Goal: Information Seeking & Learning: Find specific fact

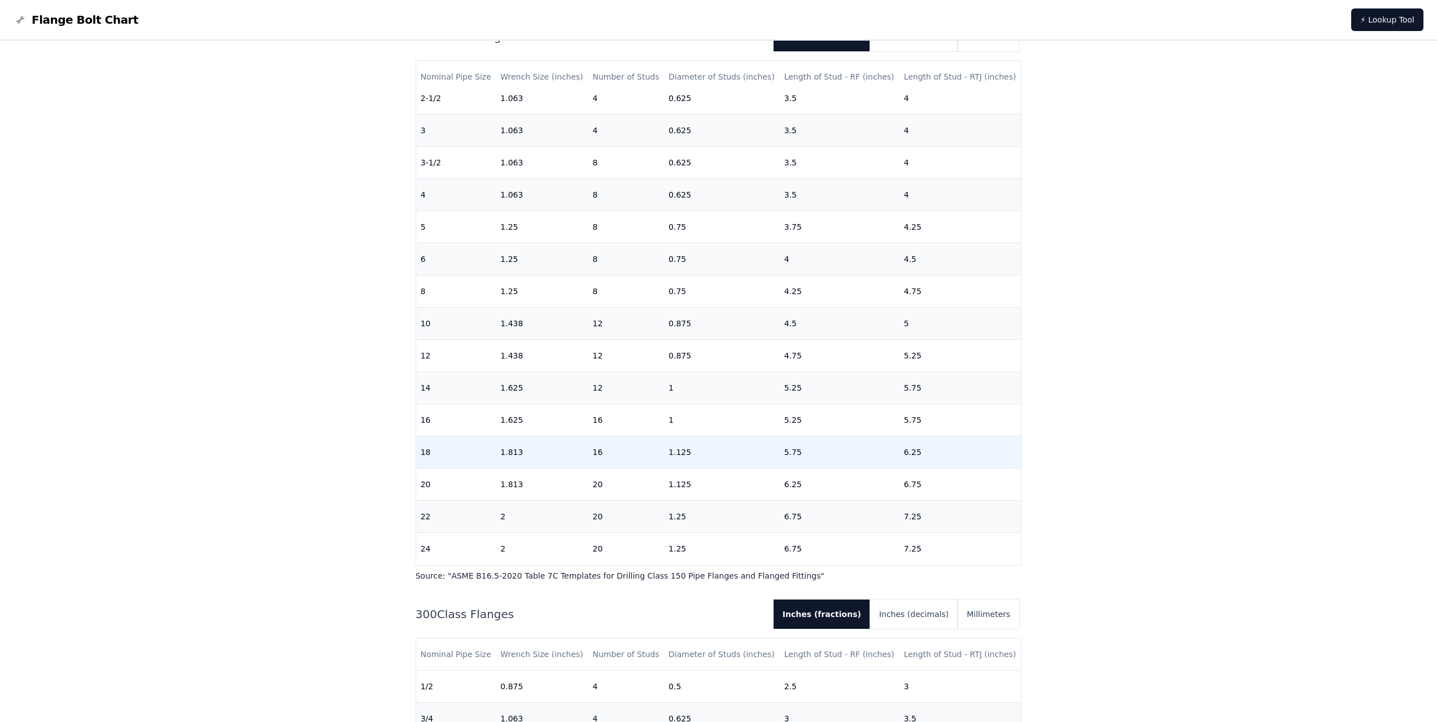
scroll to position [156, 0]
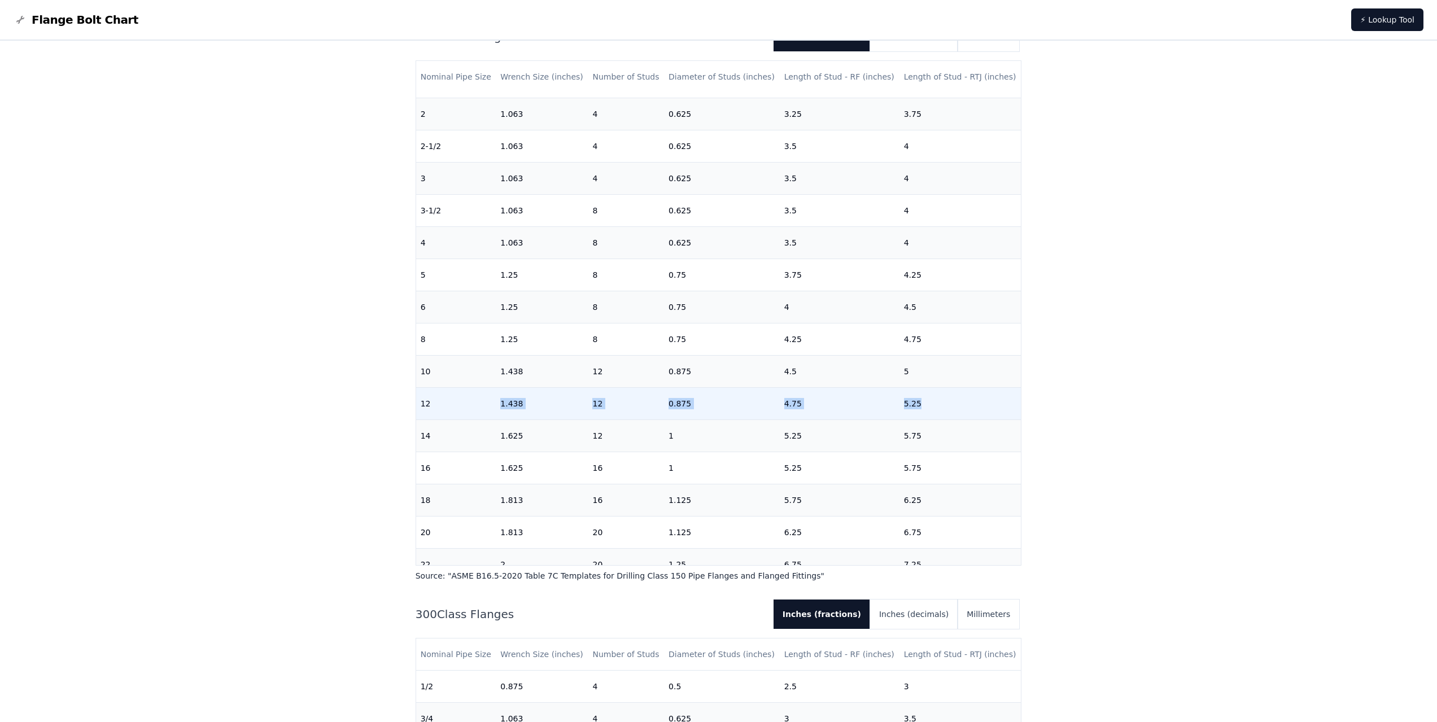
drag, startPoint x: 429, startPoint y: 399, endPoint x: 947, endPoint y: 401, distance: 517.7
click at [947, 401] on tr "12 1.438 12 0.875 4.75 5.25" at bounding box center [718, 404] width 605 height 32
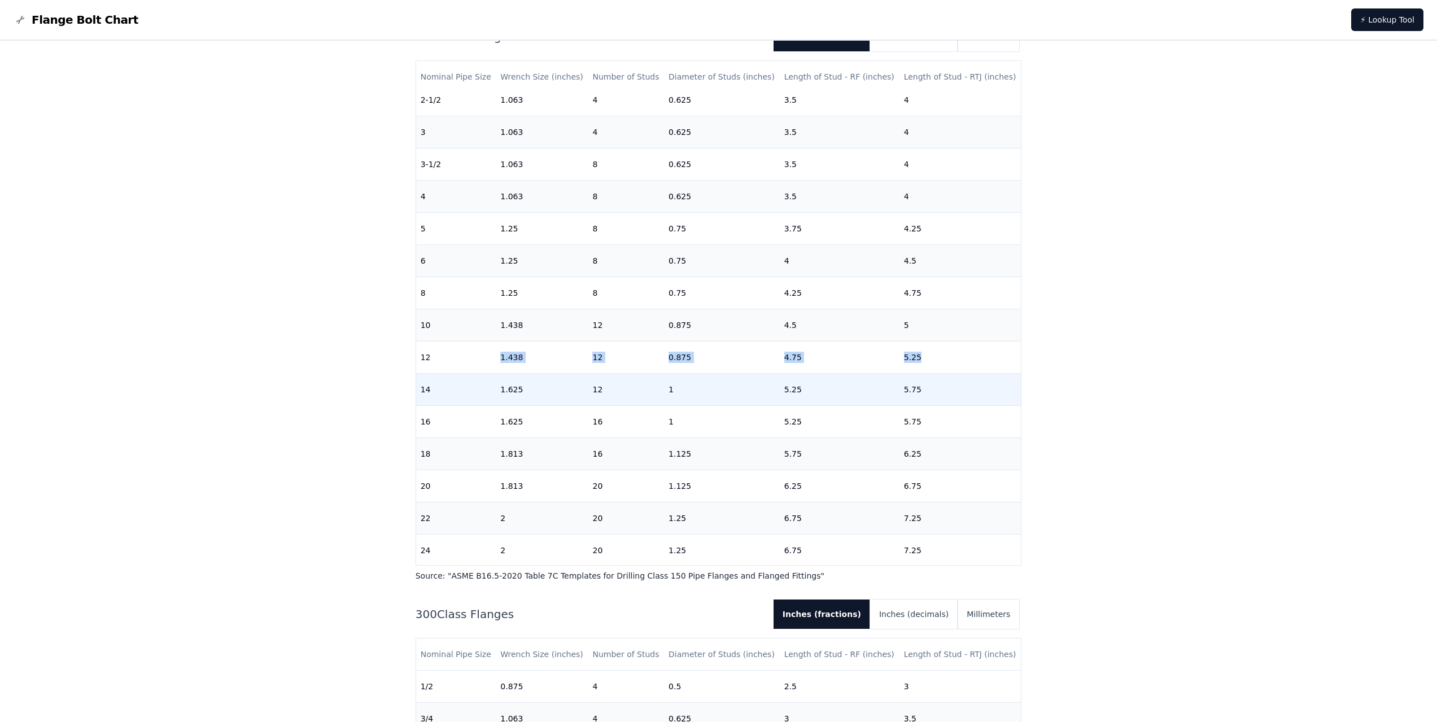
scroll to position [212, 0]
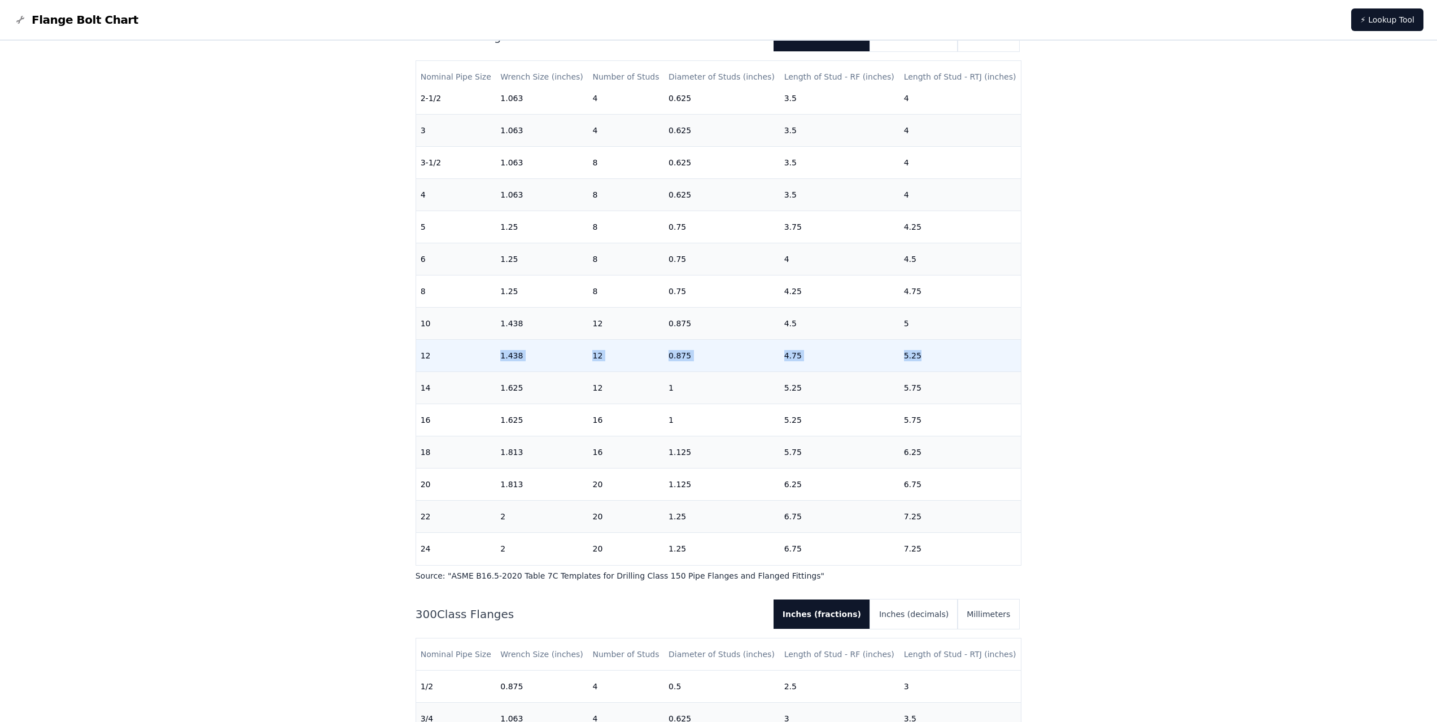
click at [543, 344] on td "1.438" at bounding box center [542, 356] width 92 height 32
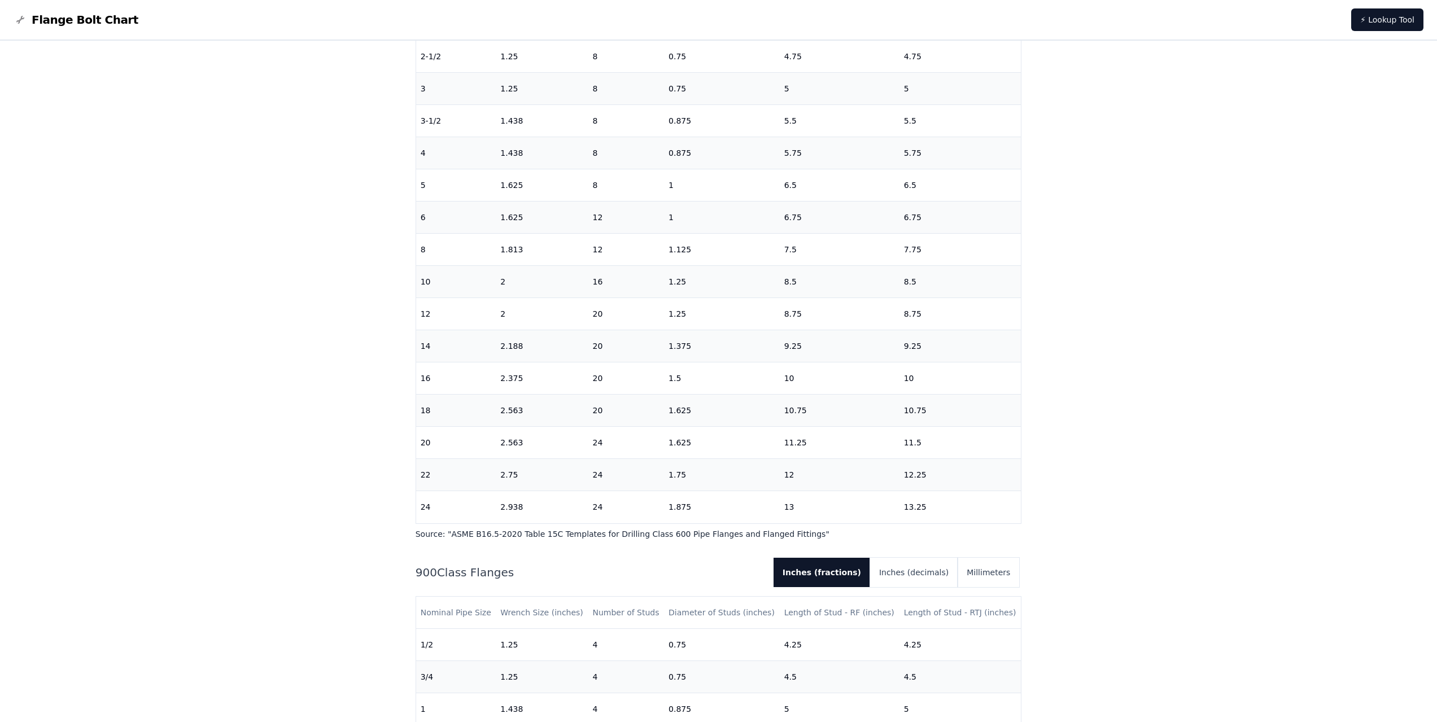
scroll to position [2315, 0]
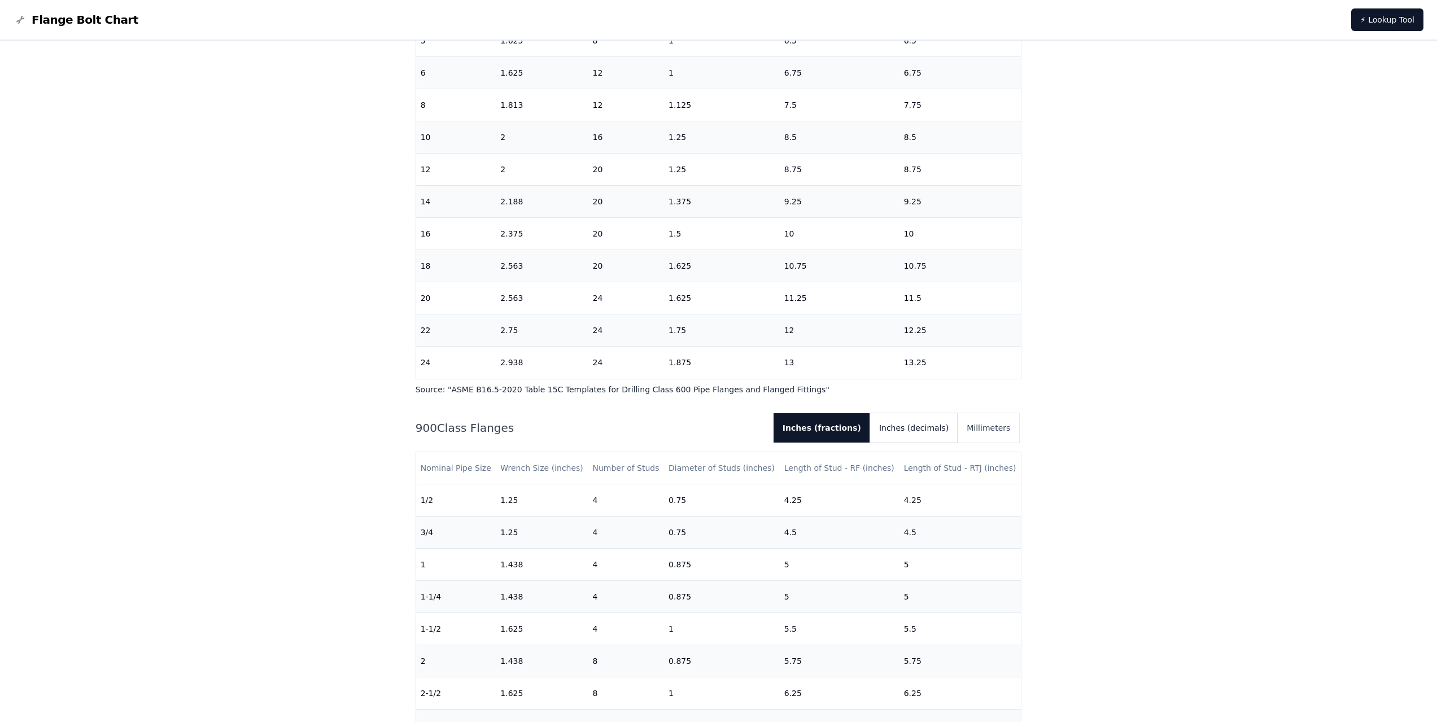
click at [935, 431] on button "Inches (decimals)" at bounding box center [914, 427] width 88 height 29
click at [862, 427] on button "Inches (fractions)" at bounding box center [818, 427] width 87 height 29
click at [913, 427] on button "Inches (decimals)" at bounding box center [914, 427] width 88 height 29
click at [862, 427] on button "Inches (fractions)" at bounding box center [818, 427] width 87 height 29
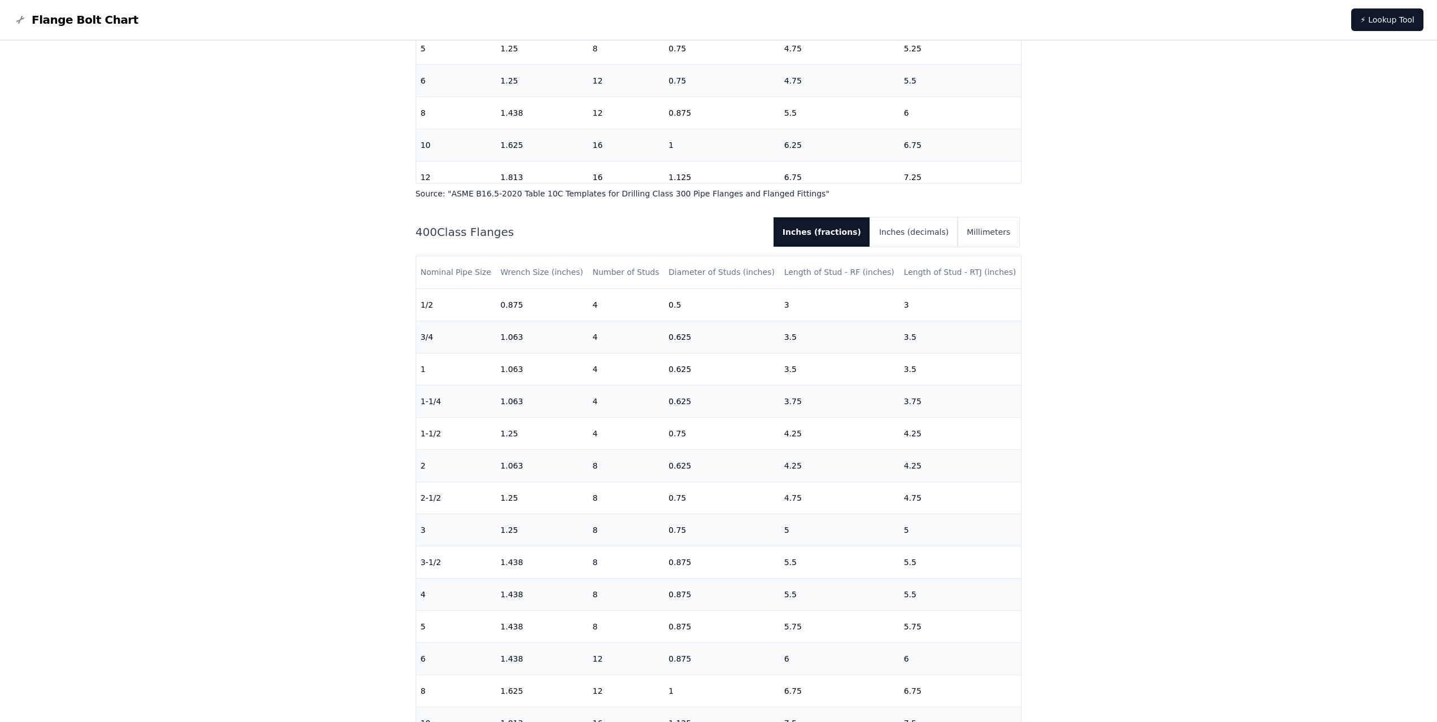
scroll to position [1073, 0]
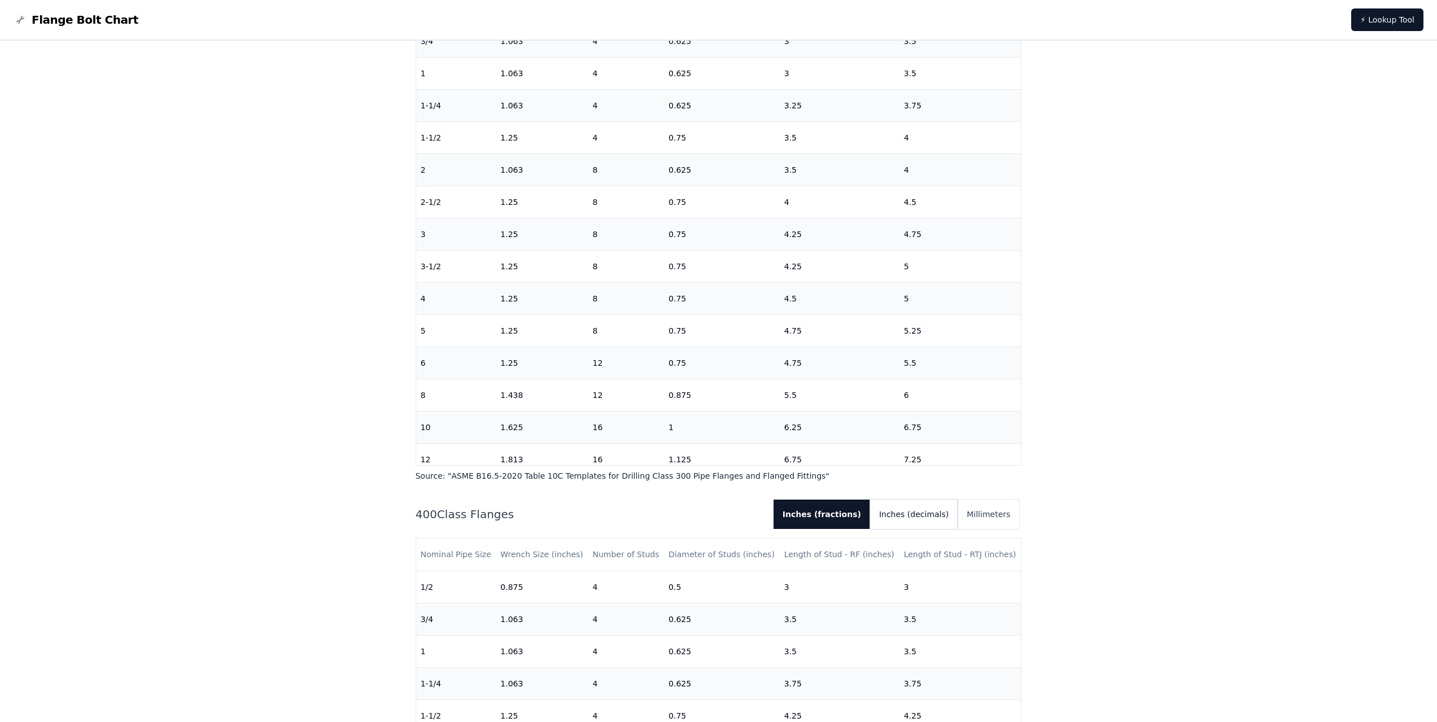
click at [919, 515] on button "Inches (decimals)" at bounding box center [914, 514] width 88 height 29
click at [862, 513] on button "Inches (fractions)" at bounding box center [818, 514] width 87 height 29
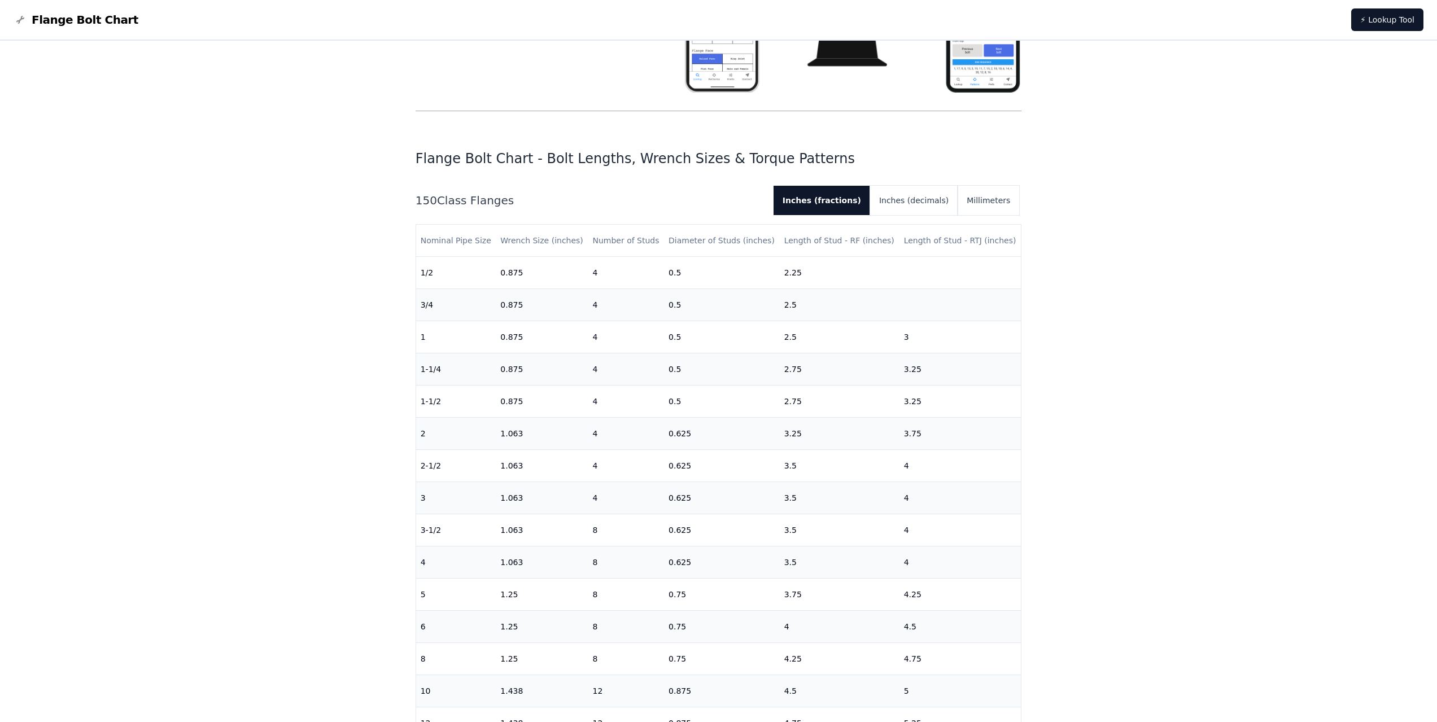
scroll to position [282, 0]
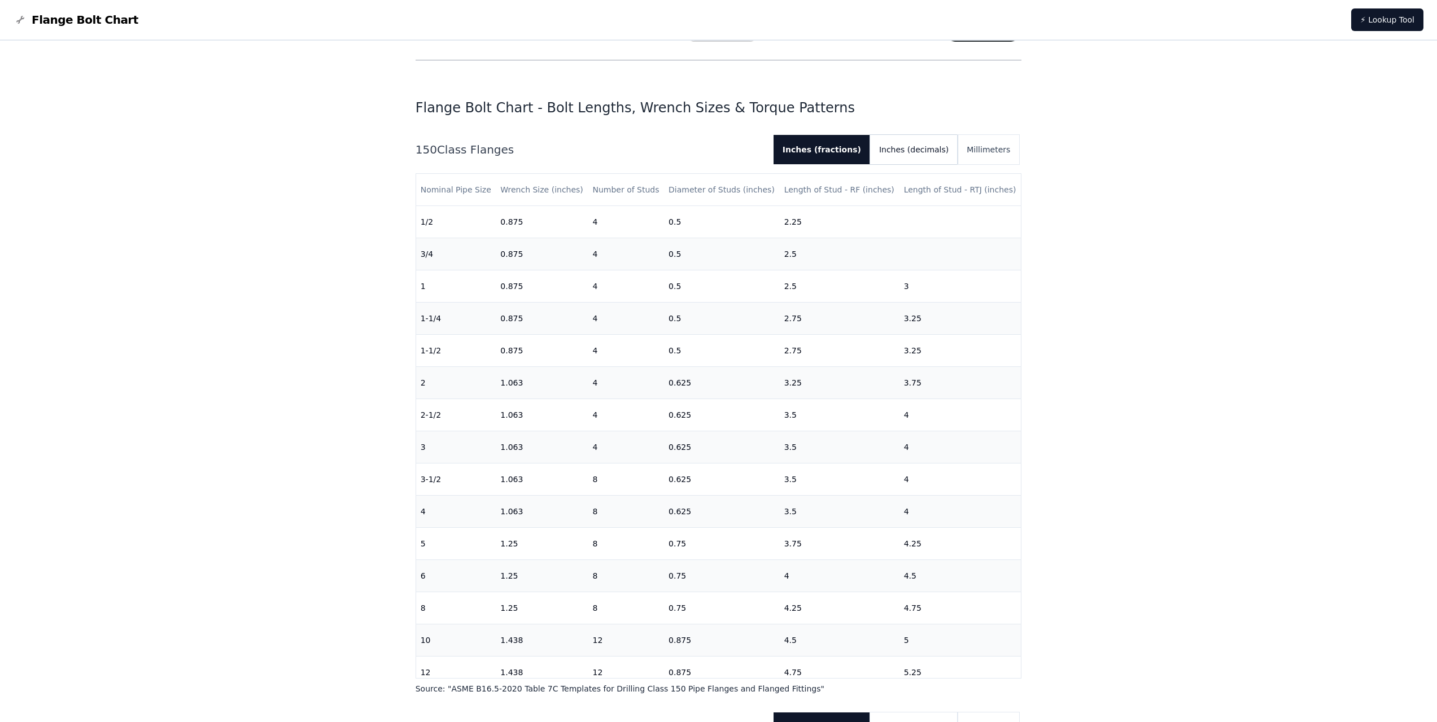
click at [939, 145] on button "Inches (decimals)" at bounding box center [914, 149] width 88 height 29
click at [853, 149] on button "Inches (fractions)" at bounding box center [818, 149] width 87 height 29
click at [902, 152] on button "Inches (decimals)" at bounding box center [914, 149] width 88 height 29
click at [847, 151] on button "Inches (fractions)" at bounding box center [818, 149] width 87 height 29
click at [897, 154] on button "Inches (decimals)" at bounding box center [914, 149] width 88 height 29
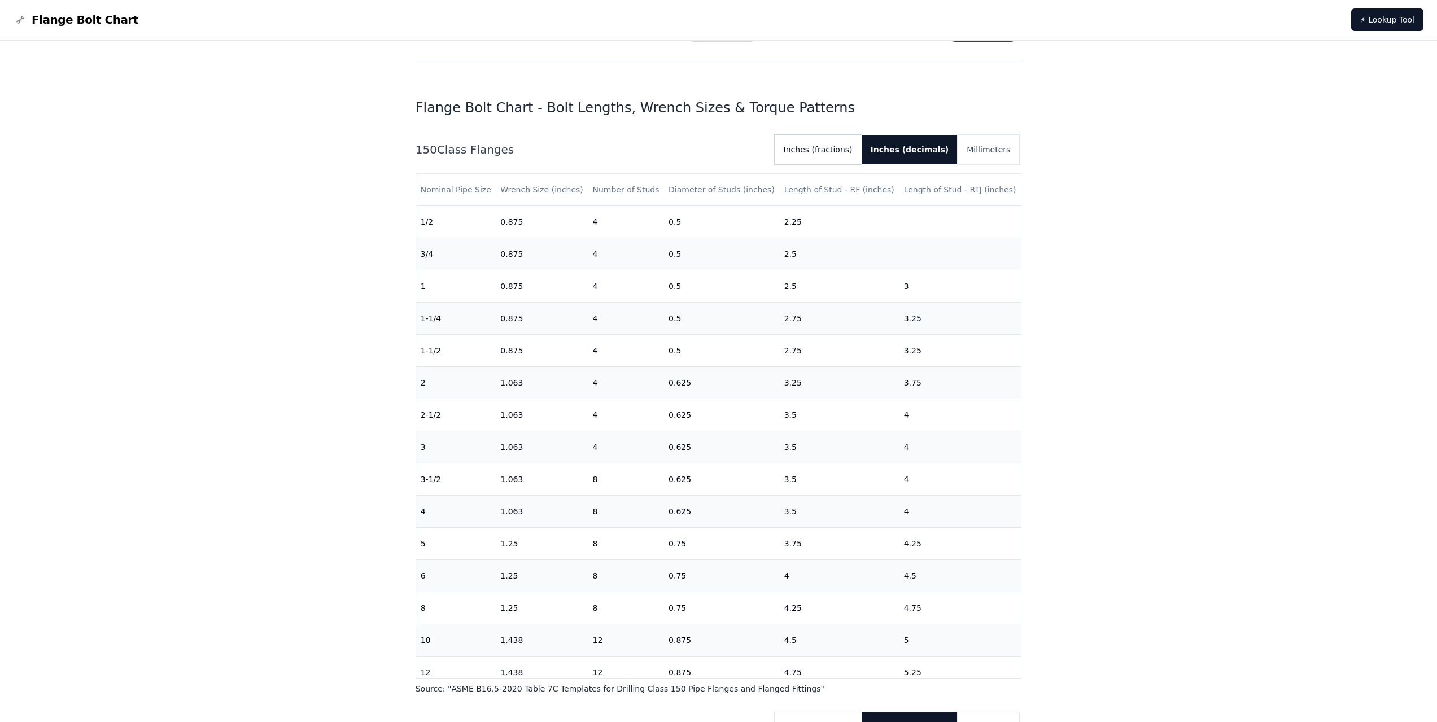
click at [858, 152] on button "Inches (fractions)" at bounding box center [818, 149] width 87 height 29
click at [998, 148] on button "Millimeters" at bounding box center [988, 149] width 62 height 29
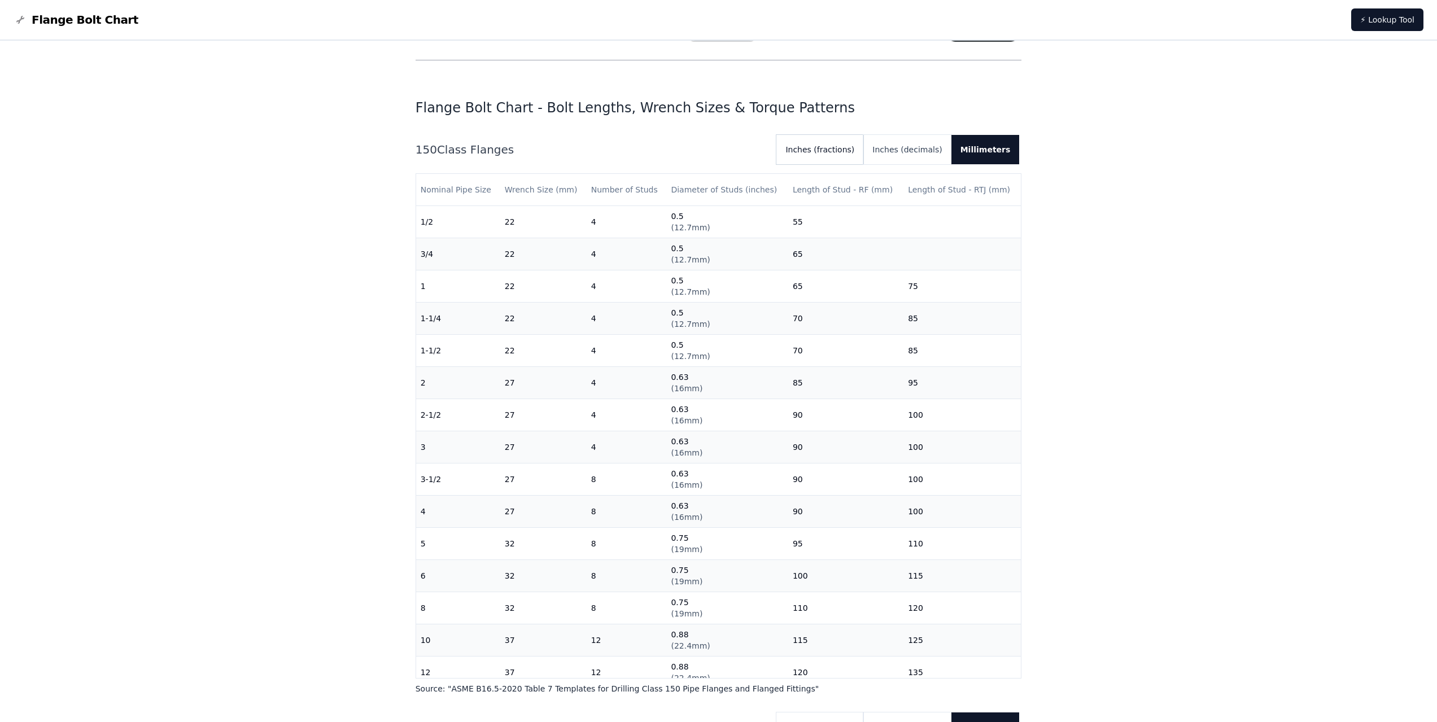
click at [850, 151] on button "Inches (fractions)" at bounding box center [819, 149] width 87 height 29
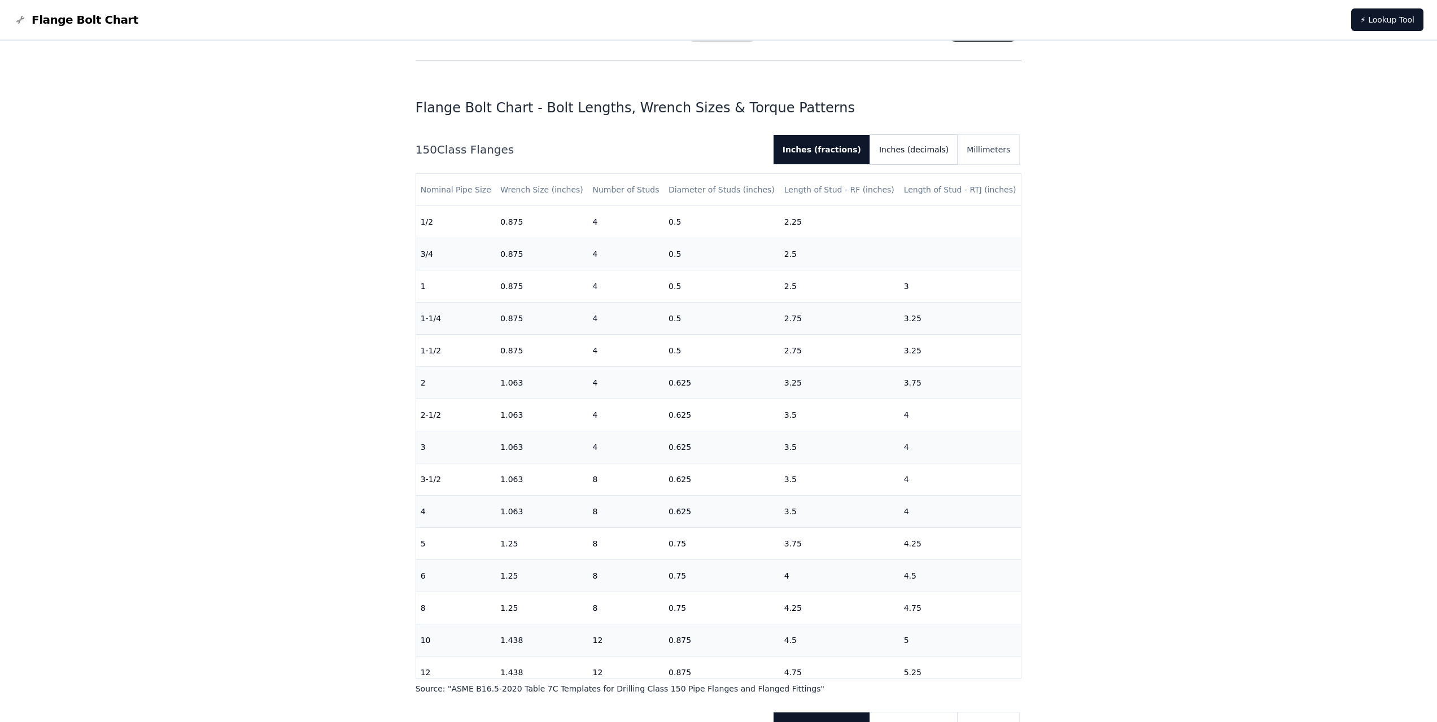
click at [927, 161] on button "Inches (decimals)" at bounding box center [914, 149] width 88 height 29
click at [862, 151] on button "Inches (fractions)" at bounding box center [818, 149] width 87 height 29
